Goal: Find specific page/section: Find specific page/section

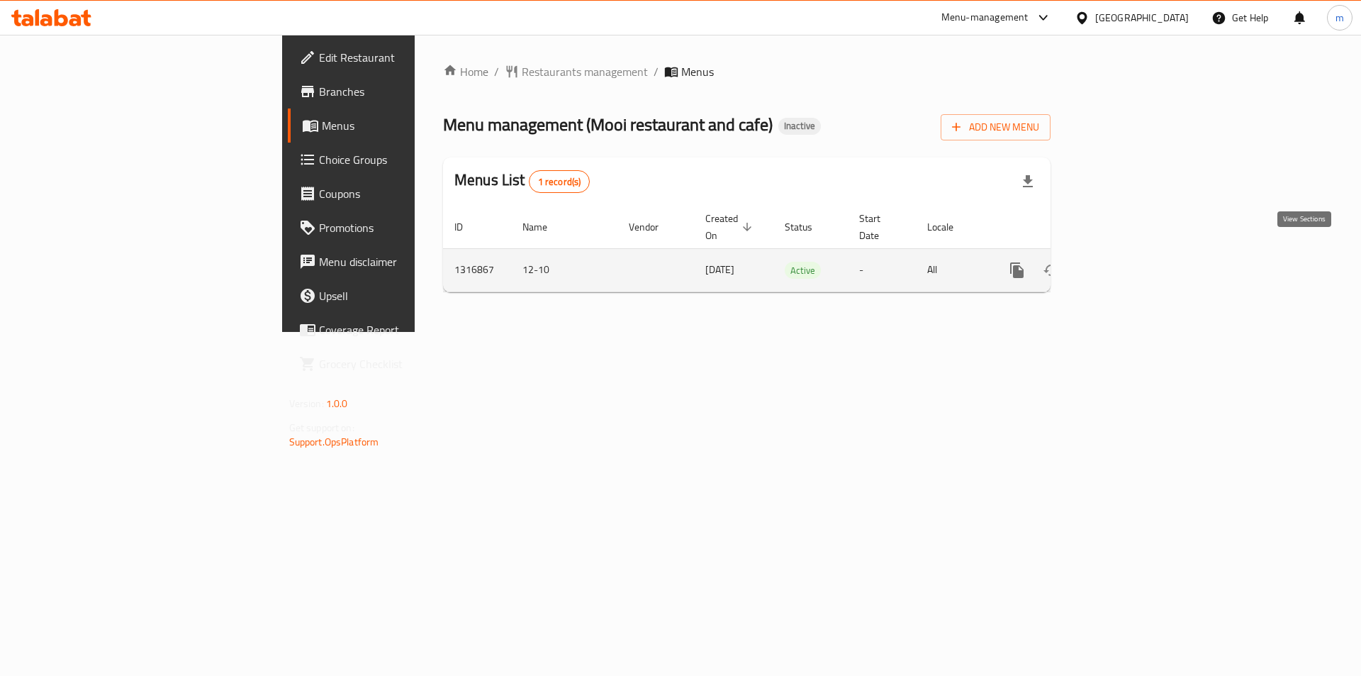
click at [1128, 262] on icon "enhanced table" at bounding box center [1119, 270] width 17 height 17
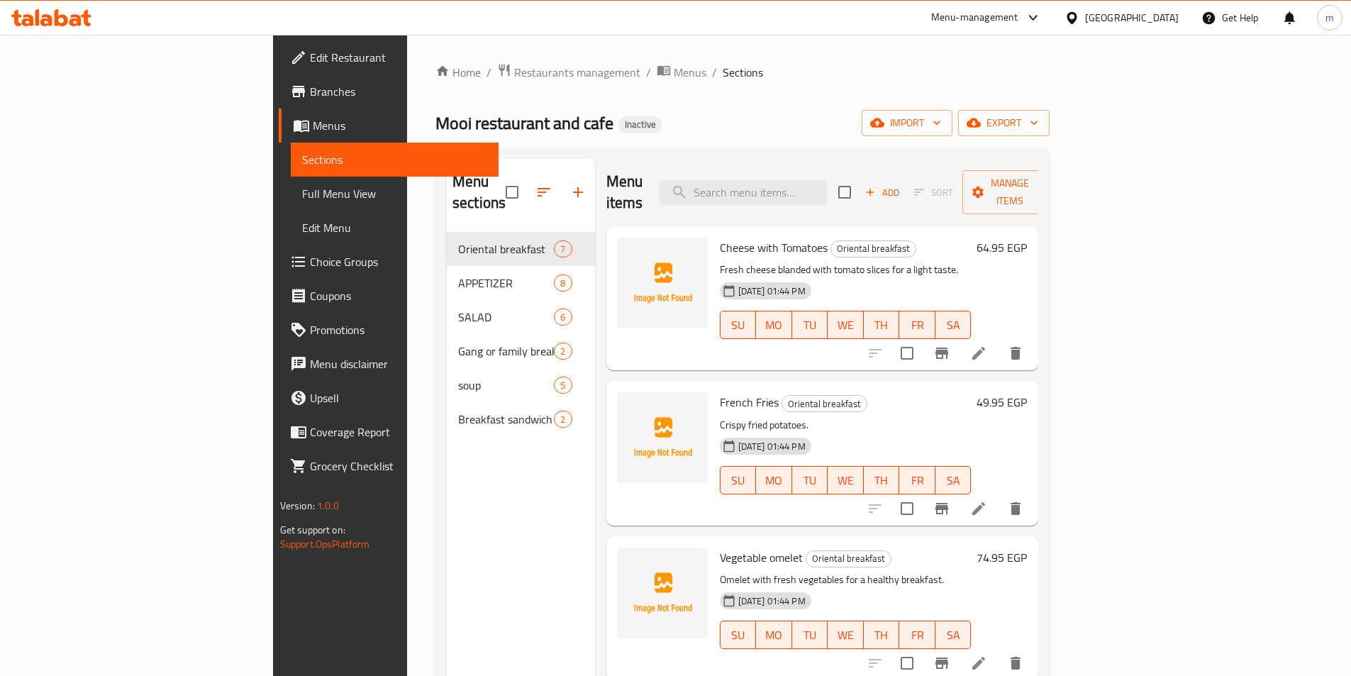
click at [302, 188] on span "Full Menu View" at bounding box center [394, 193] width 185 height 17
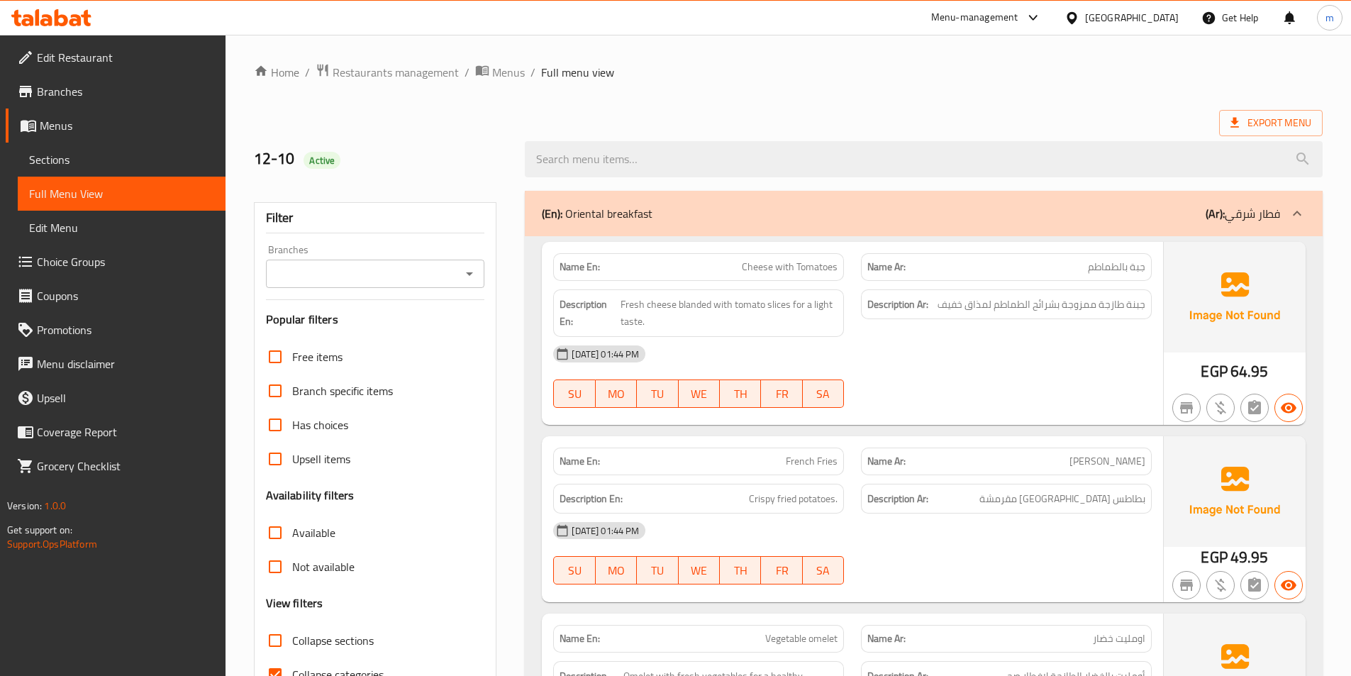
click at [1116, 270] on span "جبة بالطماطم" at bounding box center [1116, 266] width 57 height 15
click at [1135, 267] on span "جبة بالطماطم" at bounding box center [1116, 266] width 57 height 15
click at [1024, 262] on p "Name Ar: جبة بالطماطم" at bounding box center [1006, 266] width 278 height 15
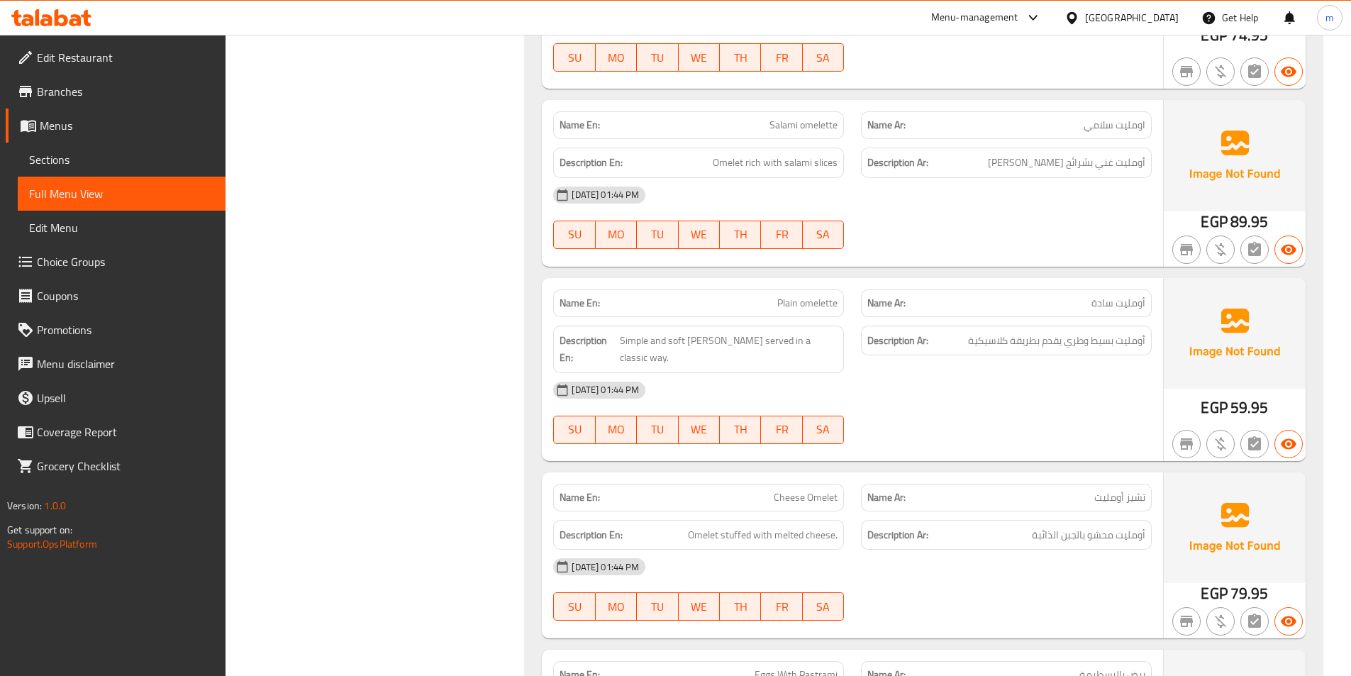
scroll to position [709, 0]
